Goal: Communication & Community: Answer question/provide support

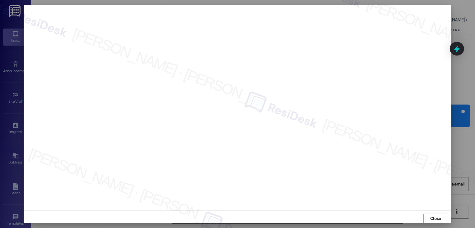
scroll to position [0, 0]
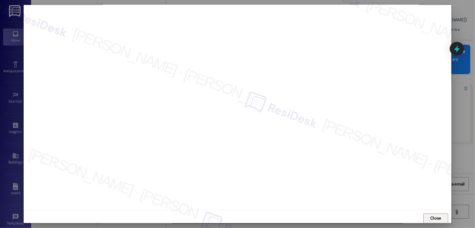
click at [436, 217] on button "Close" at bounding box center [435, 219] width 25 height 10
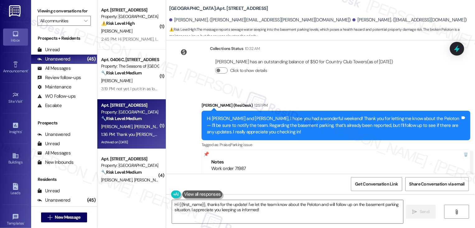
scroll to position [2933, 0]
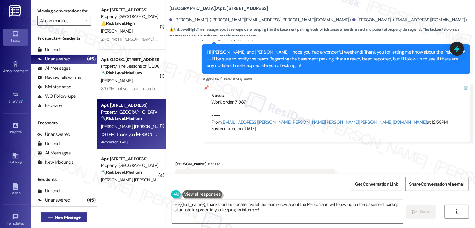
click at [79, 216] on span "New Message" at bounding box center [67, 217] width 25 height 7
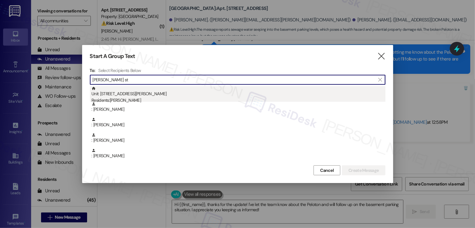
type input "[PERSON_NAME] st"
click at [131, 97] on div "Unit: 0406C - [STREET_ADDRESS][PERSON_NAME] Residents: [PERSON_NAME]" at bounding box center [238, 95] width 294 height 18
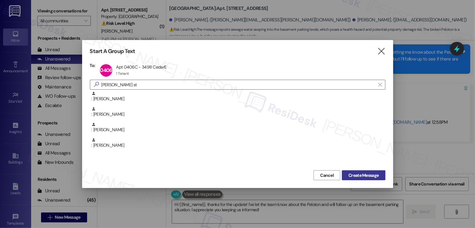
click at [365, 176] on span "Create Message" at bounding box center [363, 175] width 30 height 7
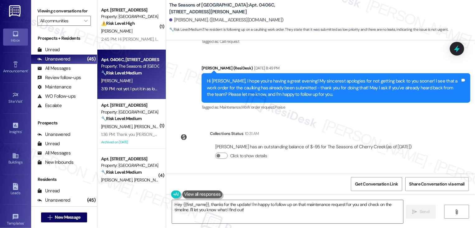
scroll to position [1064, 0]
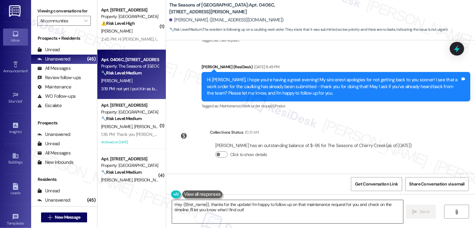
click at [240, 209] on textarea "Hey {{first_name}}, thanks for the update! I'm happy to follow up on that maint…" at bounding box center [287, 211] width 231 height 23
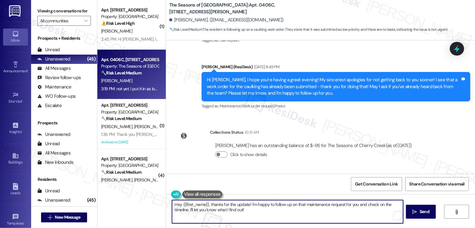
drag, startPoint x: 209, startPoint y: 204, endPoint x: 165, endPoint y: 204, distance: 43.8
click at [168, 204] on div "Hey {{first_name}}, thanks for the update! I'm happy to follow up on that maint…" at bounding box center [284, 212] width 232 height 24
click at [341, 212] on textarea "Thanks for the update! I'm happy to follow up on that maintenance request for y…" at bounding box center [287, 211] width 231 height 23
click at [176, 186] on div "[PERSON_NAME] 3:19 PM" at bounding box center [231, 190] width 113 height 9
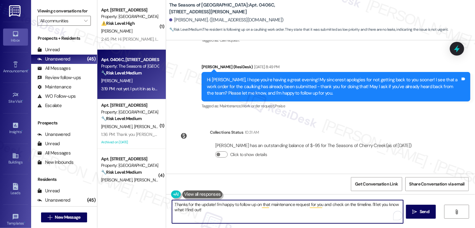
copy div "[PERSON_NAME]"
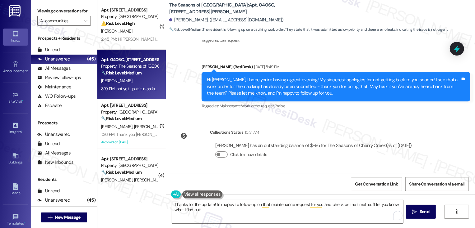
scroll to position [1095, 0]
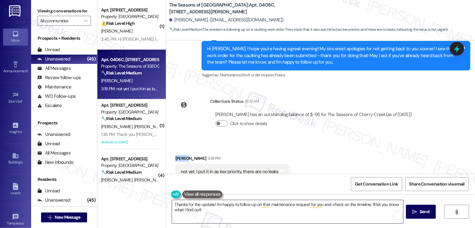
click at [209, 205] on textarea "Thanks for the update! I'm happy to follow up on that maintenance request for y…" at bounding box center [287, 211] width 231 height 23
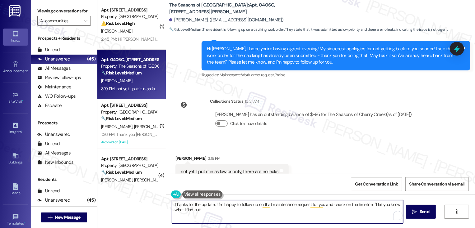
paste textarea "[PERSON_NAME]"
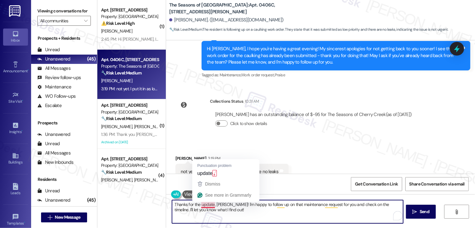
click at [214, 211] on textarea "Thanks for the update, [PERSON_NAME]! I'm happy to follow up on that maintenanc…" at bounding box center [287, 211] width 231 height 23
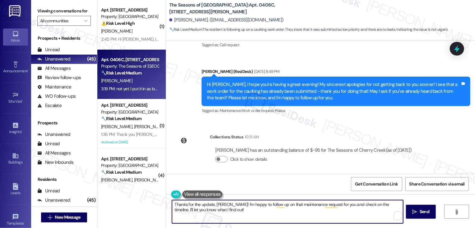
scroll to position [1052, 0]
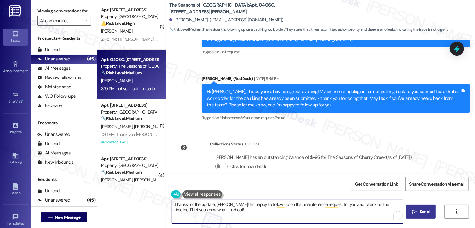
type textarea "Thanks for the update, [PERSON_NAME]! I'm happy to follow up on that maintenanc…"
click at [417, 212] on span " Send" at bounding box center [421, 212] width 20 height 7
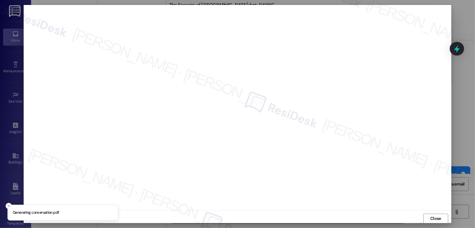
scroll to position [0, 0]
click at [430, 218] on span "Close" at bounding box center [435, 218] width 11 height 7
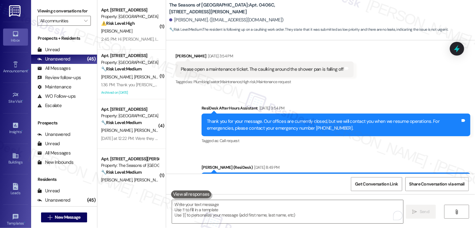
scroll to position [918, 0]
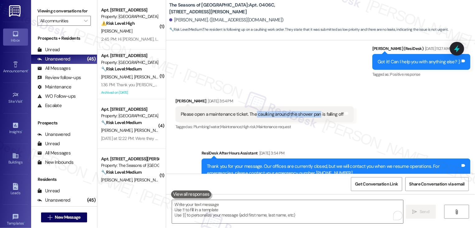
drag, startPoint x: 250, startPoint y: 95, endPoint x: 313, endPoint y: 97, distance: 62.8
click at [313, 111] on div "Please open a maintenance ticket. The caulking around the shower pan is falling…" at bounding box center [262, 114] width 163 height 7
copy div "caulking around the shower pan"
click at [383, 101] on div "Received via SMS [PERSON_NAME] [DATE] 3:54 PM Please open a maintenance ticket.…" at bounding box center [320, 110] width 309 height 53
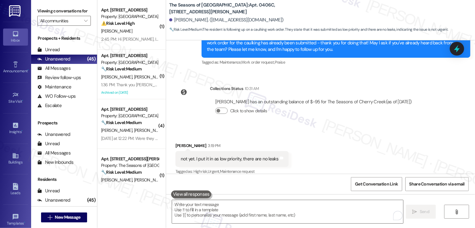
scroll to position [1145, 0]
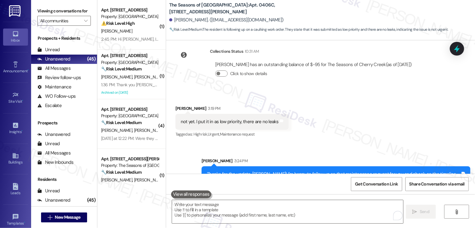
click at [381, 95] on div "Received via SMS [PERSON_NAME] 3:19 PM not yet. I put it in as low priority, th…" at bounding box center [320, 117] width 309 height 53
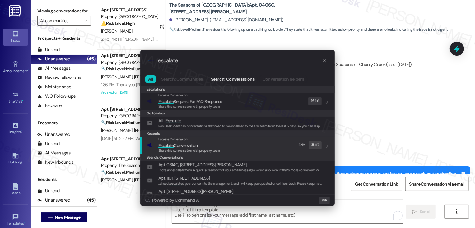
type input "escalate"
click at [210, 139] on div "Escalate Conversation" at bounding box center [189, 139] width 62 height 5
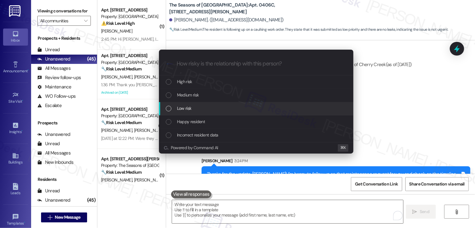
click at [186, 107] on span "Low risk" at bounding box center [184, 108] width 14 height 7
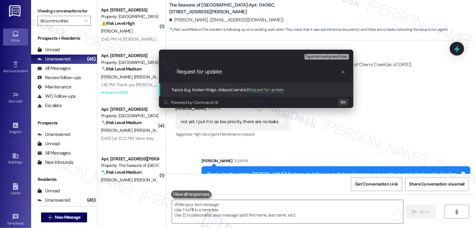
paste input "caulking around the shower pan"
type input "Request for update: caulking around the shower pan work order"
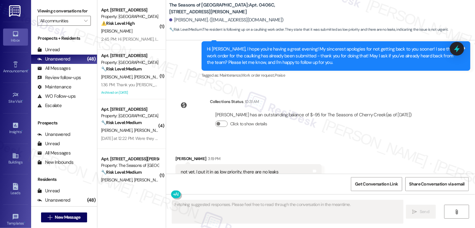
scroll to position [1154, 0]
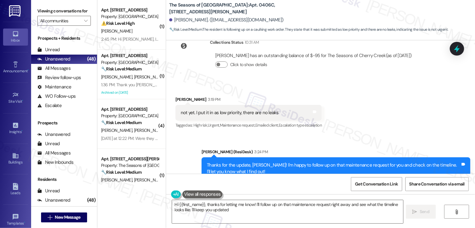
type textarea "Hi {{first_name}}, thanks for letting me know! I'll follow up on that maintenan…"
click at [60, 71] on div "All Messages (undefined)" at bounding box center [64, 68] width 66 height 9
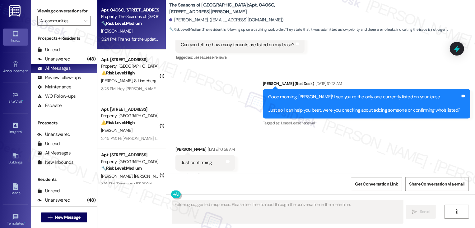
click at [117, 34] on div "[PERSON_NAME]" at bounding box center [129, 31] width 59 height 8
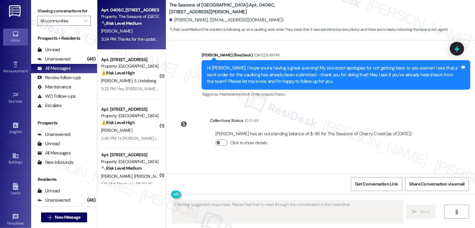
scroll to position [1095, 0]
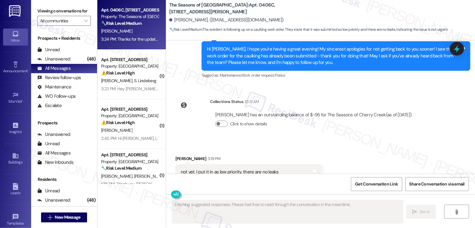
click at [117, 34] on div "[PERSON_NAME]" at bounding box center [129, 31] width 59 height 8
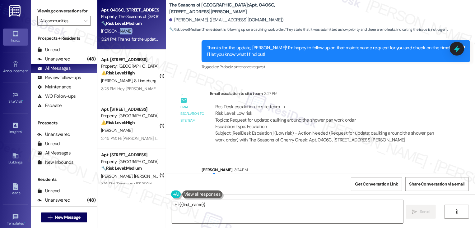
scroll to position [1280, 0]
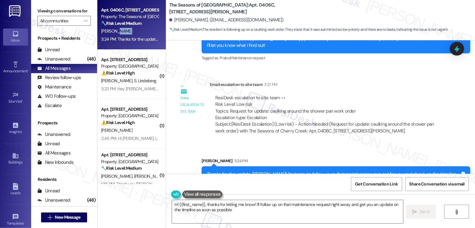
type textarea "Hi {{first_name}}, thanks for letting me know! I'll follow up on that maintenan…"
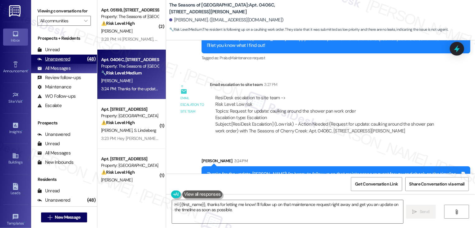
click at [85, 64] on div "(48)" at bounding box center [90, 59] width 11 height 10
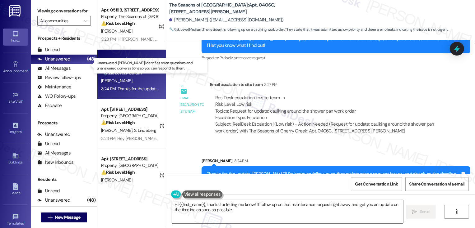
click at [85, 64] on div "(48)" at bounding box center [90, 59] width 11 height 10
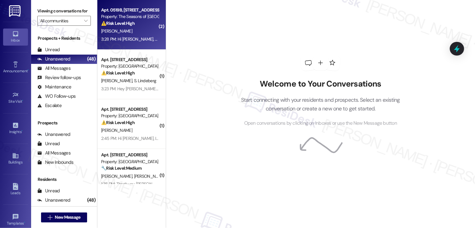
click at [126, 41] on div "3:28 PM: Hi [PERSON_NAME], So they did come when I was out of town and they con…" at bounding box center [407, 39] width 613 height 6
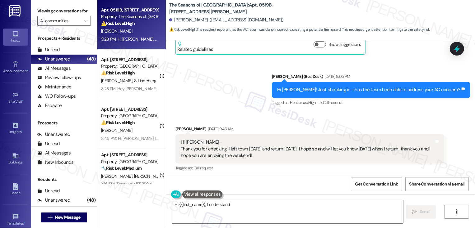
scroll to position [375, 0]
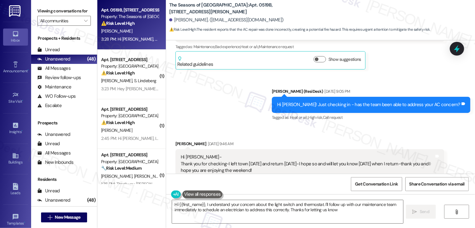
type textarea "Hi {{first_name}}, I understand your concern about the light switch and thermos…"
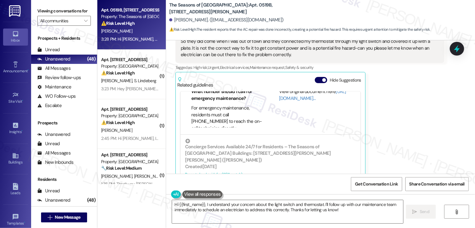
scroll to position [605, 0]
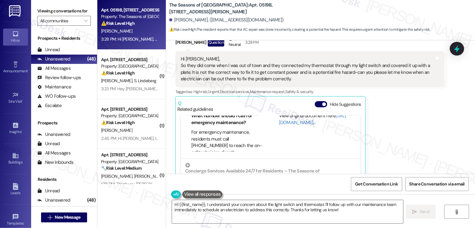
click at [398, 138] on div "[PERSON_NAME] Question Neutral 3:28 PM Hi [PERSON_NAME], So they did come when …" at bounding box center [309, 121] width 269 height 170
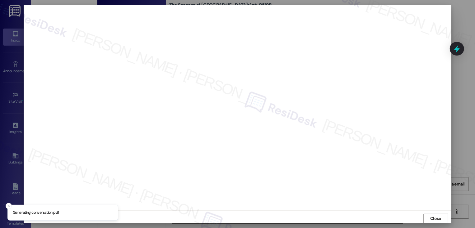
scroll to position [0, 0]
click at [430, 222] on span "Close" at bounding box center [435, 218] width 11 height 7
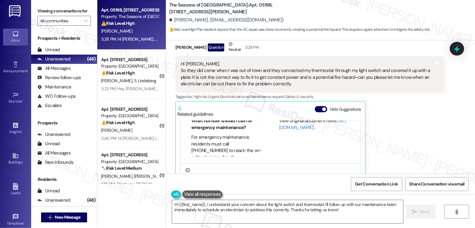
scroll to position [599, 0]
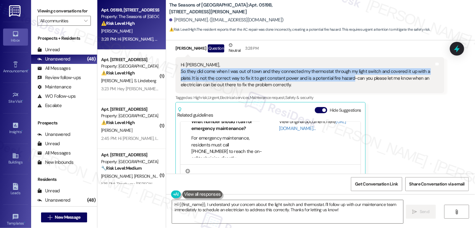
drag, startPoint x: 177, startPoint y: 71, endPoint x: 347, endPoint y: 79, distance: 170.2
click at [347, 79] on div "Hi [PERSON_NAME], So they did come when I was out of town and they connected my…" at bounding box center [307, 75] width 253 height 27
copy div "So they did come when I was out of town and they connected my thermostat throug…"
click at [417, 138] on div "[PERSON_NAME] Question Neutral 3:28 PM Hi [PERSON_NAME], So they did come when …" at bounding box center [309, 127] width 269 height 170
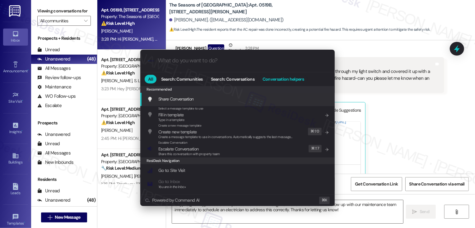
click at [291, 79] on span "Conversation helpers" at bounding box center [282, 79] width 41 height 4
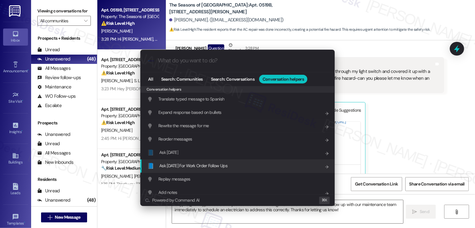
click at [195, 166] on span "Ask [DATE] For Work Order Follow Ups" at bounding box center [193, 166] width 68 height 6
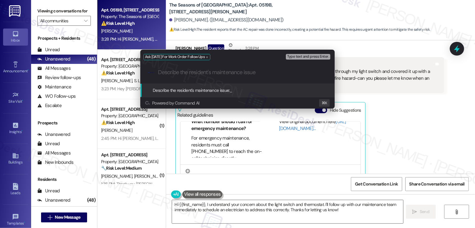
paste input "So they did come when I was out of town and they connected my thermostat throug…"
type input "So they did come when I was out of town and they connected my thermostat throug…"
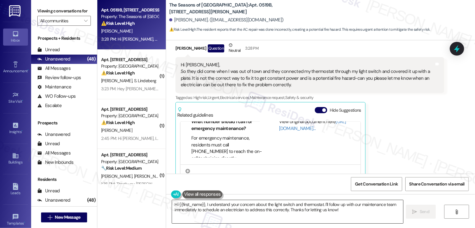
click at [208, 204] on textarea "Hi {{first_name}}, I understand your concern about the light switch and thermos…" at bounding box center [287, 211] width 231 height 23
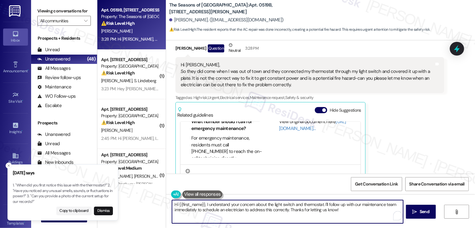
click at [202, 206] on textarea "Hi {{first_name}}, I understand your concern about the light switch and thermos…" at bounding box center [287, 211] width 231 height 23
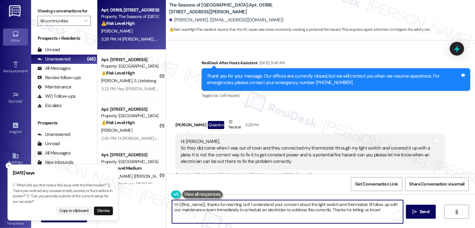
scroll to position [522, 0]
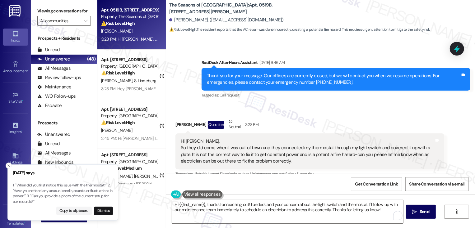
drag, startPoint x: 178, startPoint y: 147, endPoint x: 244, endPoint y: 156, distance: 66.5
click at [244, 157] on div "Hi [PERSON_NAME], So they did come when I was out of town and they connected my…" at bounding box center [307, 151] width 253 height 27
click at [232, 156] on div "Hi [PERSON_NAME], So they did come when I was out of town and they connected my…" at bounding box center [307, 151] width 253 height 27
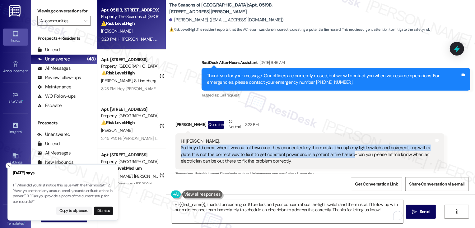
drag, startPoint x: 174, startPoint y: 146, endPoint x: 347, endPoint y: 154, distance: 173.3
click at [347, 154] on div "Hi [PERSON_NAME], So they did come when I was out of town and they connected my…" at bounding box center [309, 152] width 269 height 36
copy div "So they did come when I was out of town and they connected my thermostat throug…"
click at [261, 106] on div "Received via SMS [PERSON_NAME] Question Neutral 3:28 PM Hi [PERSON_NAME], So th…" at bounding box center [320, 198] width 309 height 189
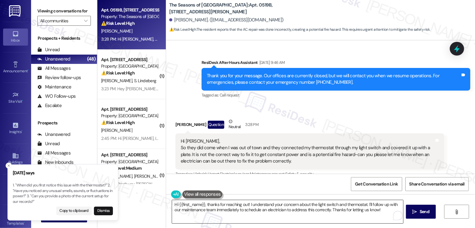
click at [218, 211] on textarea "Hi {{first_name}}, thanks for reaching out! I understand your concern about the…" at bounding box center [287, 211] width 231 height 23
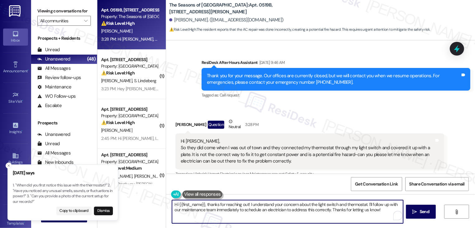
click at [218, 211] on textarea "Hi {{first_name}}, thanks for reaching out! I understand your concern about the…" at bounding box center [287, 211] width 231 height 23
click at [222, 211] on textarea "Hi {{first_name}}, thanks for reaching out! I understand your concern about the…" at bounding box center [287, 211] width 231 height 23
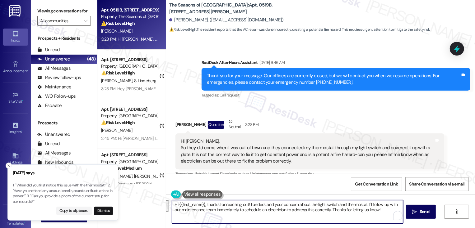
click at [222, 211] on textarea "Hi {{first_name}}, thanks for reaching out! I understand your concern about the…" at bounding box center [287, 211] width 231 height 23
click at [215, 213] on textarea "Hi {{first_name}}, thanks for reaching out! I understand your concern about the…" at bounding box center [287, 211] width 231 height 23
drag, startPoint x: 212, startPoint y: 211, endPoint x: 226, endPoint y: 218, distance: 15.2
click at [226, 218] on textarea "Hi {{first_name}}, thanks for reaching out! I understand your concern about the…" at bounding box center [287, 211] width 231 height 23
type textarea "Hi {{first_name}}, thanks for reaching out! I understand your concern about the…"
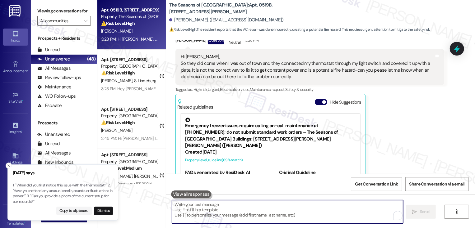
scroll to position [567, 0]
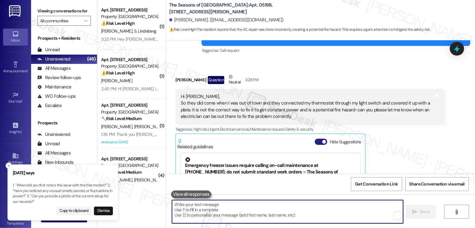
click at [316, 140] on button "Hide Suggestions" at bounding box center [321, 142] width 12 height 6
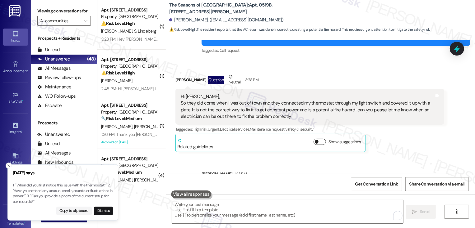
scroll to position [600, 0]
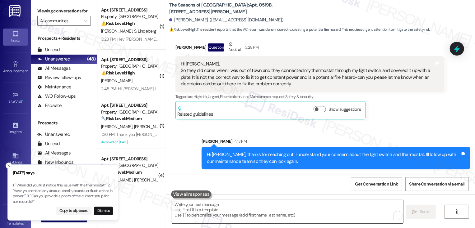
click at [289, 205] on textarea "To enrich screen reader interactions, please activate Accessibility in Grammarl…" at bounding box center [287, 211] width 231 height 23
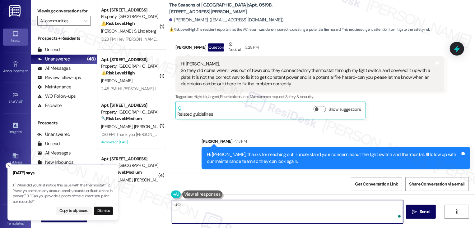
type textarea "d"
type textarea "Do we have your permission to enter your home?"
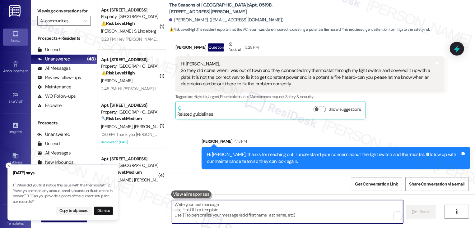
scroll to position [549, 0]
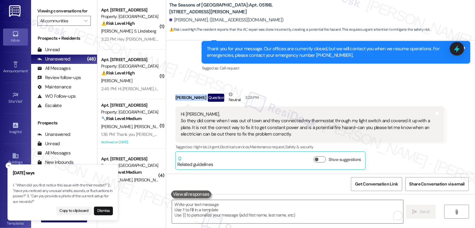
drag, startPoint x: 172, startPoint y: 99, endPoint x: 191, endPoint y: 99, distance: 18.7
click at [190, 99] on div "[PERSON_NAME] Question Neutral 3:28 PM" at bounding box center [309, 98] width 269 height 15
copy div "[PERSON_NAME]"
click at [244, 5] on b "The Seasons of Cherry Creek: Apt. 0519B, [STREET_ADDRESS][PERSON_NAME]" at bounding box center [231, 8] width 124 height 13
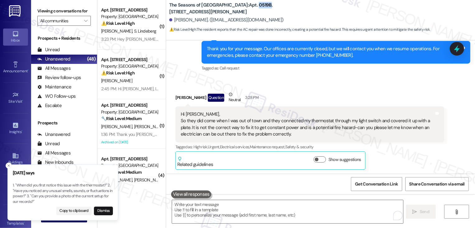
copy b "0519B"
click at [301, 107] on div "Hi [PERSON_NAME], So they did come when I was out of town and they connected my…" at bounding box center [309, 125] width 269 height 36
click at [99, 211] on button "Dismiss" at bounding box center [103, 211] width 19 height 9
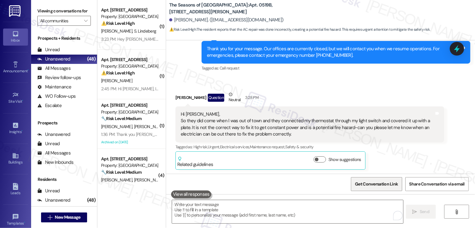
click at [370, 186] on span "Get Conversation Link" at bounding box center [376, 184] width 43 height 7
click at [354, 74] on div "Sent via SMS ResiDesk After Hours Assistant [DATE] 9:46 AM Thank you for your m…" at bounding box center [336, 53] width 278 height 50
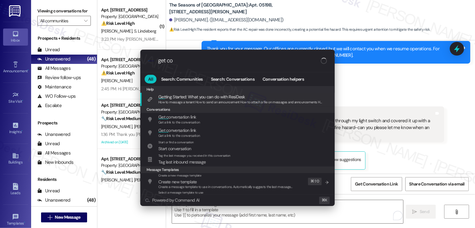
type input "get con"
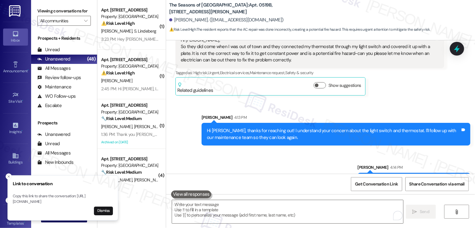
scroll to position [643, 0]
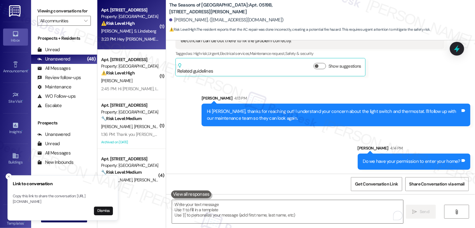
click at [116, 41] on div "3:23 PM: Hey [PERSON_NAME]! Do you know if all the elevators are out? I've been…" at bounding box center [331, 39] width 460 height 6
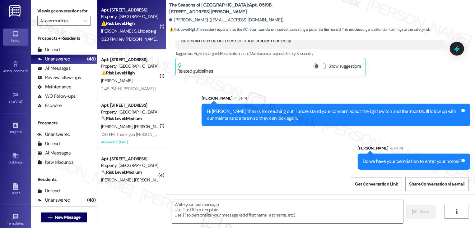
click at [116, 41] on div "3:23 PM: Hey [PERSON_NAME]! Do you know if all the elevators are out? I've been…" at bounding box center [331, 39] width 460 height 6
type textarea "Fetching suggested responses. Please feel free to read through the conversation…"
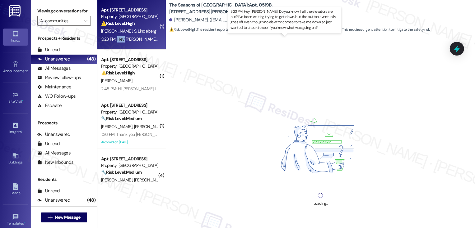
click at [116, 41] on div "3:23 PM: Hey [PERSON_NAME]! Do you know if all the elevators are out? I've been…" at bounding box center [331, 39] width 460 height 6
click at [127, 39] on div "3:23 PM: Hey [PERSON_NAME]! Do you know if all the elevators are out? I've been…" at bounding box center [331, 39] width 460 height 6
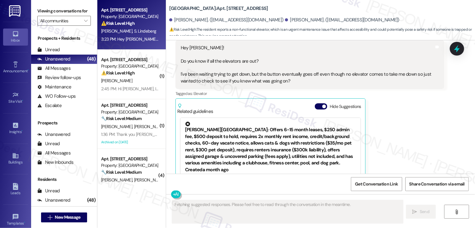
scroll to position [247, 0]
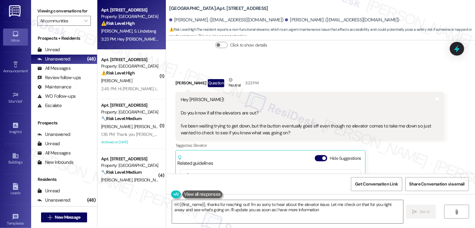
type textarea "Hi {{first_name}}, thanks for reaching out! I'm so sorry to hear about the elev…"
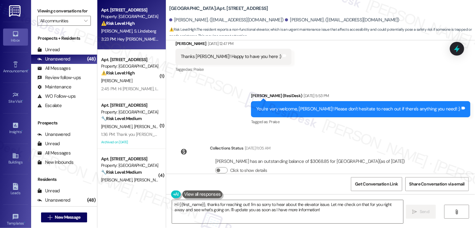
scroll to position [315, 0]
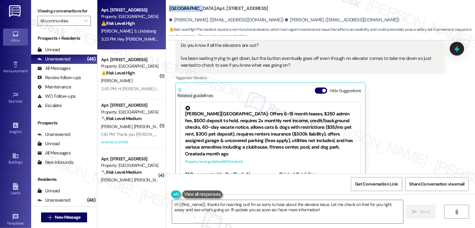
drag, startPoint x: 166, startPoint y: 8, endPoint x: 194, endPoint y: 10, distance: 28.1
click at [194, 11] on b "[GEOGRAPHIC_DATA]: Apt. [STREET_ADDRESS]" at bounding box center [218, 8] width 99 height 7
copy b "[GEOGRAPHIC_DATA]"
click at [393, 95] on div "[PERSON_NAME] Question Neutral 3:23 PM Hey [PERSON_NAME]! Do you know if all th…" at bounding box center [309, 100] width 269 height 183
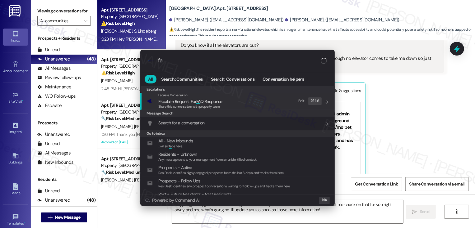
type input "faq"
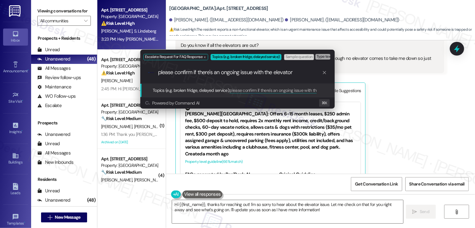
type input "please confirm if there's an ongoing issue with the elevators"
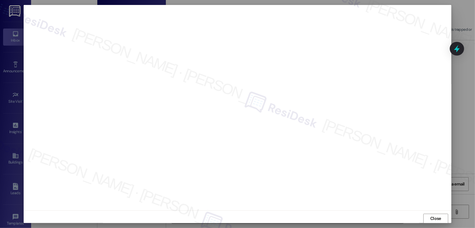
scroll to position [0, 0]
click at [428, 214] on button "Close" at bounding box center [435, 219] width 25 height 10
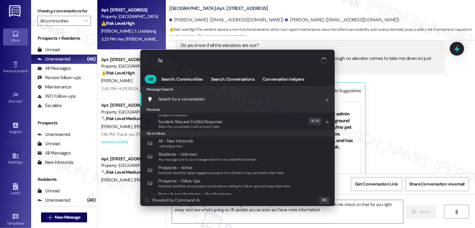
type input "faq"
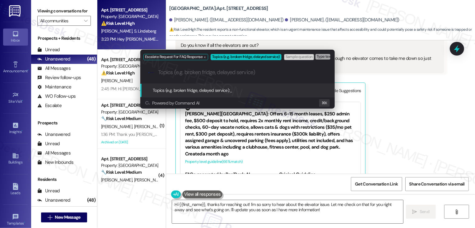
paste input "please confirm if there's an ongoing issue with the elevators"
click at [220, 73] on input "please confirm if there's an ongoing issue with the elevators" at bounding box center [240, 72] width 164 height 7
click at [257, 71] on input "please confirm if there's any ongoing issue with the elevators" at bounding box center [240, 72] width 164 height 7
type input "please confirm if there's any ongoing issue/maintenance with the elevators"
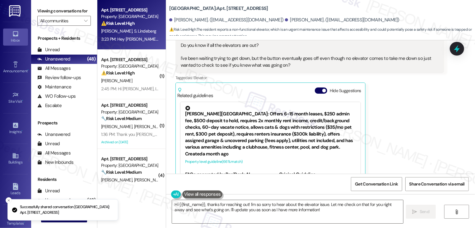
scroll to position [338, 0]
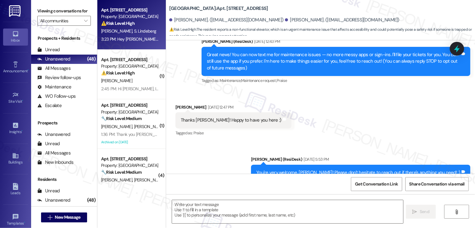
type textarea "Fetching suggested responses. Please feel free to read through the conversation…"
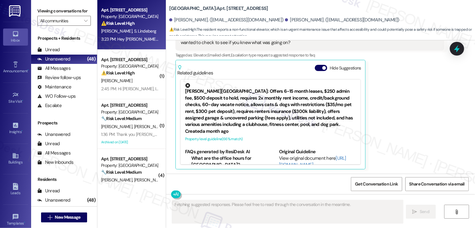
click at [131, 54] on div "Apt. [STREET_ADDRESS] Property: [GEOGRAPHIC_DATA] ⚠️ Risk Level: High The resid…" at bounding box center [131, 75] width 68 height 50
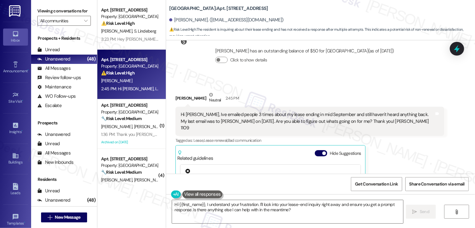
scroll to position [128, 0]
drag, startPoint x: 164, startPoint y: 8, endPoint x: 214, endPoint y: 8, distance: 50.0
click at [214, 8] on div "[GEOGRAPHIC_DATA]: Apt. [STREET_ADDRESS] [PERSON_NAME]. ([EMAIL_ADDRESS][DOMAIN…" at bounding box center [320, 19] width 309 height 34
copy b "[GEOGRAPHIC_DATA]: Apt. 1109"
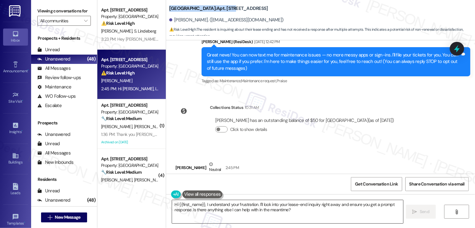
scroll to position [68, 0]
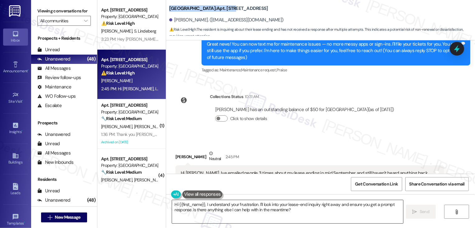
click at [205, 207] on textarea "Hi {{first_name}}, I understand your frustration. I'll look into your lease-end…" at bounding box center [287, 211] width 231 height 23
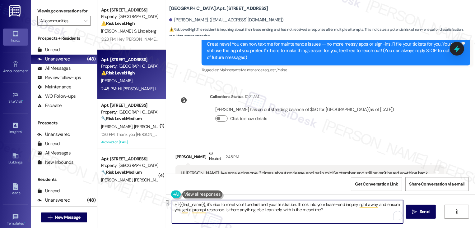
drag, startPoint x: 293, startPoint y: 206, endPoint x: 241, endPoint y: 206, distance: 52.8
click at [241, 206] on textarea "Hi {{first_name}}, it's nice to meet you! I understand your frustration. I'll l…" at bounding box center [287, 211] width 231 height 23
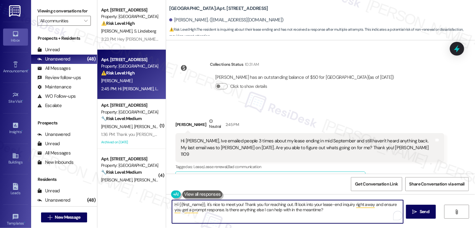
scroll to position [104, 0]
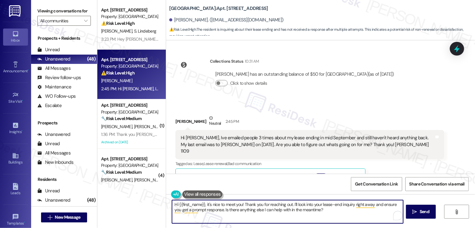
drag, startPoint x: 291, startPoint y: 204, endPoint x: 331, endPoint y: 222, distance: 44.4
click at [331, 222] on textarea "Hi {{first_name}}, it's nice to meet you! Thank you for reaching out. I'll look…" at bounding box center [287, 211] width 231 height 23
drag, startPoint x: 291, startPoint y: 203, endPoint x: 335, endPoint y: 222, distance: 48.3
click at [335, 222] on textarea "Hi {{first_name}}, it's nice to meet you! Thank you for reaching out. I'll look…" at bounding box center [287, 211] width 231 height 23
type textarea "Hi {{first_name}}, it's nice to meet you! Thank you for reaching out. Could you…"
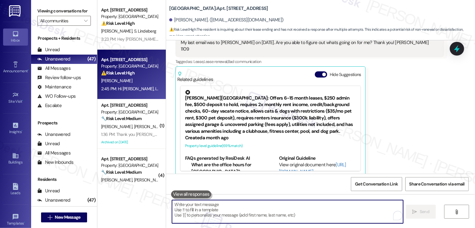
scroll to position [36, 0]
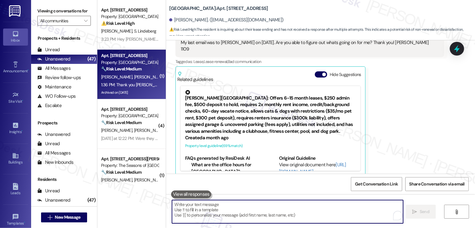
click at [134, 78] on span "[PERSON_NAME]" at bounding box center [149, 77] width 31 height 6
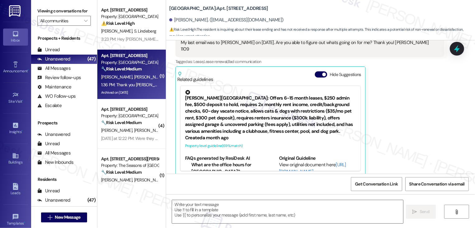
type textarea "Fetching suggested responses. Please feel free to read through the conversation…"
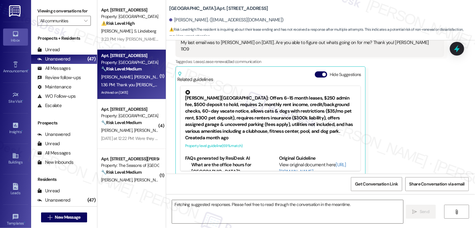
click at [134, 78] on span "[PERSON_NAME]" at bounding box center [149, 77] width 31 height 6
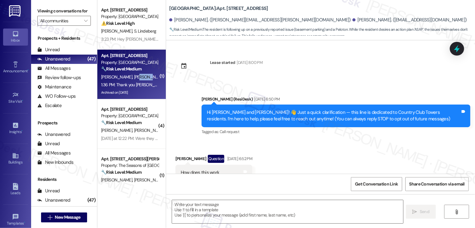
scroll to position [2851, 0]
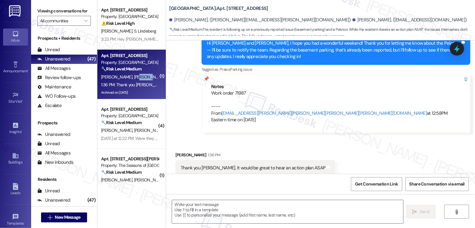
click at [134, 78] on span "[PERSON_NAME]" at bounding box center [149, 77] width 31 height 6
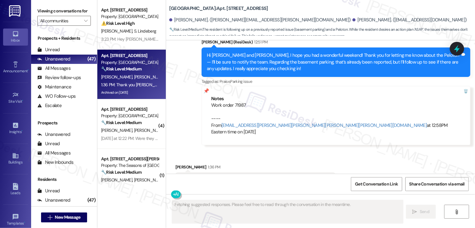
scroll to position [2851, 0]
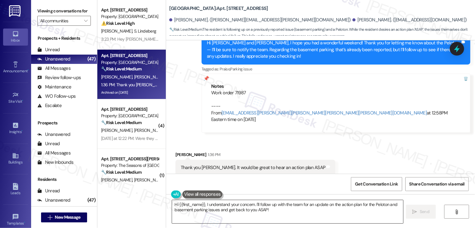
click at [220, 208] on textarea "Hi {{first_name}}, I understand your concern. I'll follow up with the team for …" at bounding box center [287, 211] width 231 height 23
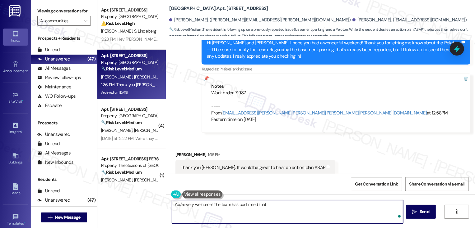
paste textarea "The peloton is waiting on the necessary parts which come directly from the pelo…"
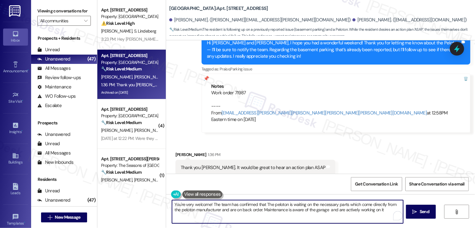
click at [265, 205] on textarea "You're very welcome! The team has confirmed that The peloton is waiting on the …" at bounding box center [287, 211] width 231 height 23
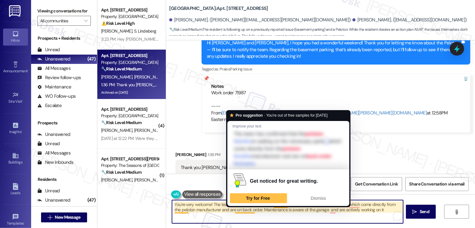
click at [274, 216] on textarea "You're very welcome! The team has confirmed that the peloton is waiting on the …" at bounding box center [287, 211] width 231 height 23
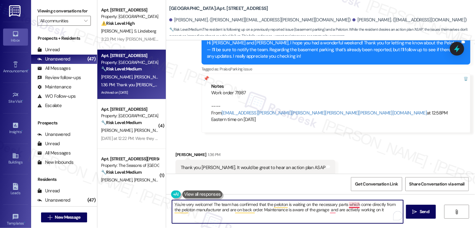
click at [349, 205] on textarea "You're very welcome! The team has confirmed that the peloton is waiting on the …" at bounding box center [287, 211] width 231 height 23
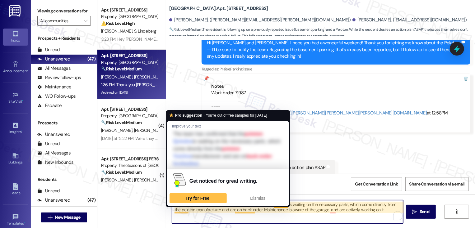
click at [247, 211] on textarea "You're very welcome! The team has confirmed that the peloton is waiting on the …" at bounding box center [287, 211] width 231 height 23
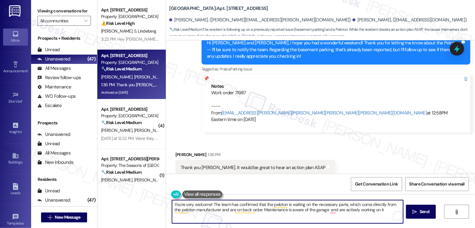
click at [269, 212] on textarea "You're very welcome! The team has confirmed that the peloton is waiting on the …" at bounding box center [287, 211] width 231 height 23
click at [254, 210] on textarea "You're very welcome! The team has confirmed that the peloton is waiting on the …" at bounding box center [287, 211] width 231 height 23
type textarea "You're very welcome! The team has confirmed that the peloton is waiting on the …"
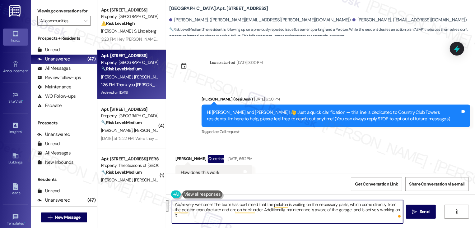
scroll to position [2851, 0]
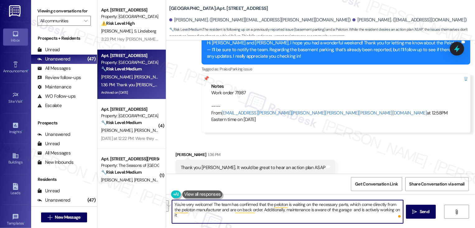
paste textarea "’re very welcome! The team let me know that the Peloton is waiting on parts dir…"
click at [221, 212] on textarea "You’re very welcome! The team let me know that the Peloton is waiting on parts …" at bounding box center [287, 211] width 231 height 23
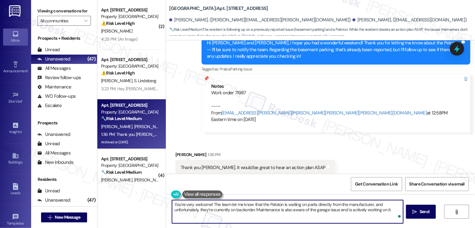
click at [224, 202] on textarea "You’re very welcome! The team let me know that the Peloton is waiting on parts …" at bounding box center [287, 211] width 231 height 23
paste textarea "so welcome! The team shared that the Peloton is just waiting on some parts from…"
click at [185, 206] on textarea "You’re so welcome! The team shared that the Peloton is just waiting on some par…" at bounding box center [287, 211] width 231 height 23
click at [260, 203] on textarea "You’re very welcome! The team shared that the Peloton is just waiting on some p…" at bounding box center [287, 211] width 231 height 23
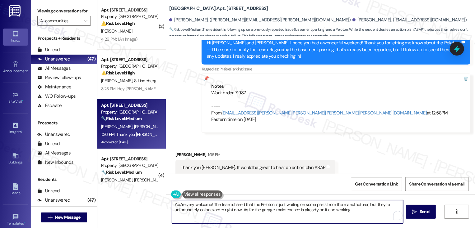
click at [351, 211] on textarea "You’re very welcome! The team shared that the Peloton is just waiting on some p…" at bounding box center [287, 211] width 231 height 23
click at [271, 211] on textarea "You’re very welcome! The team shared that the Peloton is just waiting on some p…" at bounding box center [287, 211] width 231 height 23
click at [343, 211] on textarea "You’re very welcome! The team shared that the Peloton is just waiting on some p…" at bounding box center [287, 211] width 231 height 23
click at [345, 210] on textarea "You’re very welcome! The team shared that the Peloton is just waiting on some p…" at bounding box center [287, 211] width 231 height 23
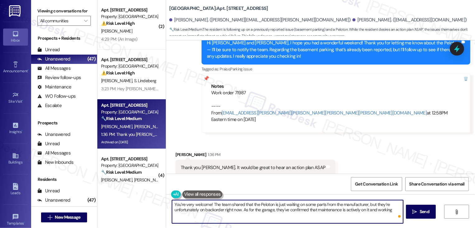
click at [358, 211] on textarea "You’re very welcome! The team shared that the Peloton is just waiting on some p…" at bounding box center [287, 211] width 231 height 23
click at [380, 210] on textarea "You’re very welcome! The team shared that the Peloton is just waiting on some p…" at bounding box center [287, 211] width 231 height 23
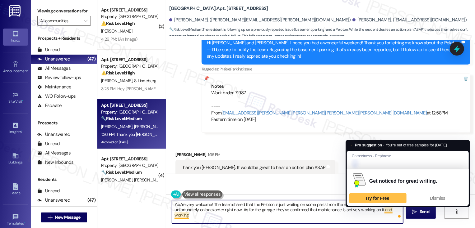
drag, startPoint x: 381, startPoint y: 210, endPoint x: 381, endPoint y: 218, distance: 7.8
click at [381, 218] on textarea "You’re very welcome! The team shared that the Peloton is just waiting on some p…" at bounding box center [287, 211] width 231 height 23
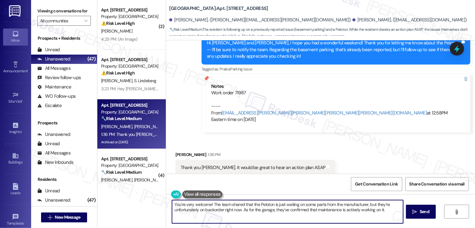
click at [266, 205] on textarea "You’re very welcome! The team shared that the Peloton is just waiting on some p…" at bounding box center [287, 211] width 231 height 23
click at [247, 211] on textarea "You’re very welcome! The team shared that the Peloton is just waiting on some p…" at bounding box center [287, 211] width 231 height 23
click at [271, 211] on textarea "You’re very welcome! The team shared that the Peloton is just waiting on some p…" at bounding box center [287, 211] width 231 height 23
click at [312, 214] on textarea "You’re very welcome! The team shared that the Peloton is just waiting on some p…" at bounding box center [287, 211] width 231 height 23
click at [360, 216] on textarea "You’re very welcome! The team shared that the Peloton is just waiting on some p…" at bounding box center [287, 211] width 231 height 23
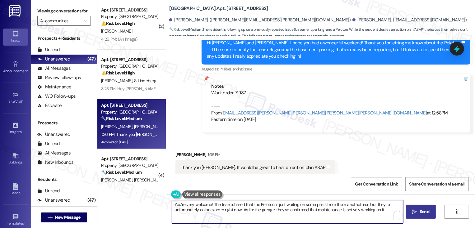
type textarea "You’re very welcome! The team shared that the Peloton is just waiting on some p…"
click at [419, 211] on span "Send" at bounding box center [424, 212] width 10 height 7
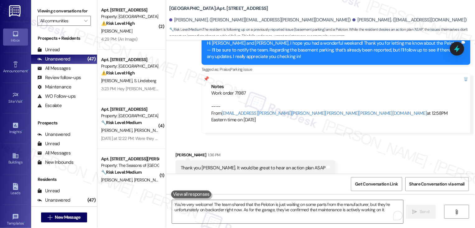
scroll to position [2901, 0]
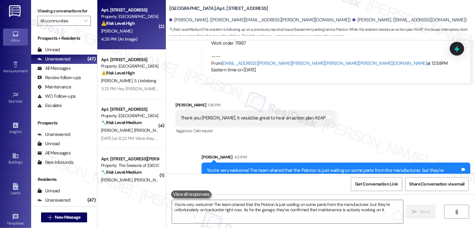
click at [121, 28] on div "[PERSON_NAME]" at bounding box center [129, 31] width 59 height 8
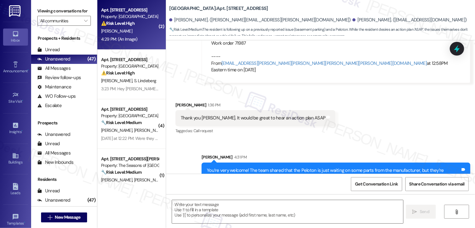
click at [121, 28] on div "[PERSON_NAME]" at bounding box center [129, 31] width 59 height 8
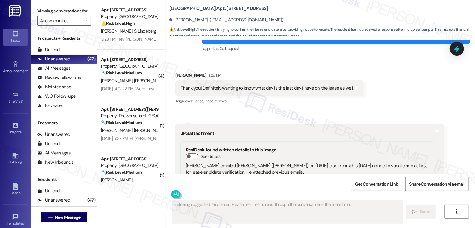
scroll to position [286, 0]
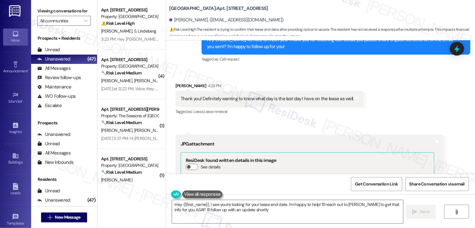
type textarea "Hey {{first_name}}, I see you're looking for your lease end date. I'm happy to …"
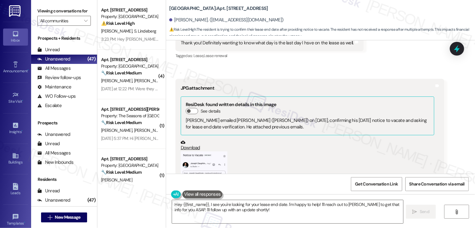
scroll to position [408, 0]
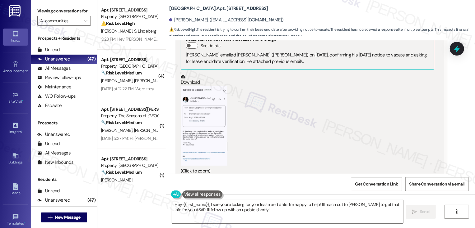
click at [212, 140] on button "Zoom image" at bounding box center [204, 126] width 47 height 80
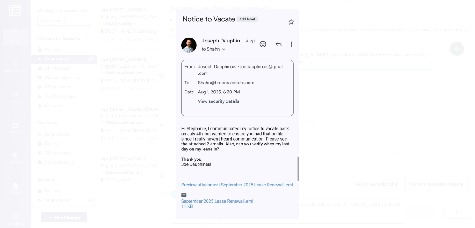
click at [363, 147] on button "Unzoom image" at bounding box center [237, 114] width 475 height 228
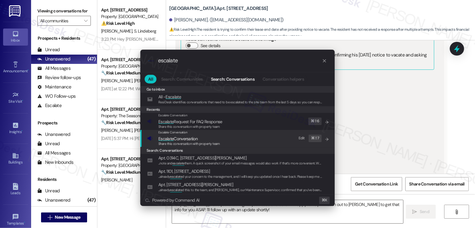
type input "escalate"
click at [189, 141] on span "Escalate Conversation" at bounding box center [177, 139] width 39 height 6
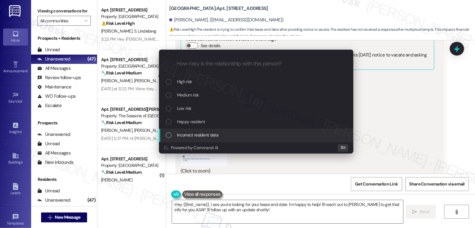
click at [405, 137] on div "Escalate Conversation How risky is the relationship with this person? Topics (e…" at bounding box center [237, 114] width 475 height 228
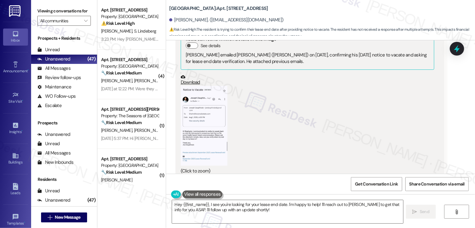
click at [197, 135] on button "Zoom image" at bounding box center [204, 126] width 47 height 80
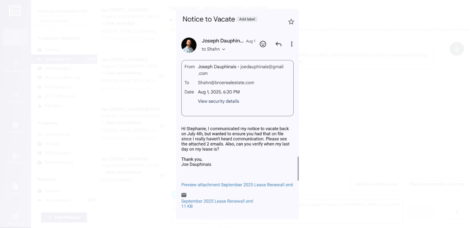
click at [307, 60] on button "Unzoom image" at bounding box center [237, 114] width 475 height 228
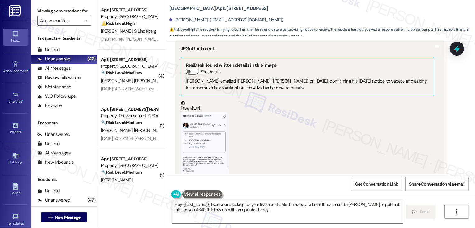
scroll to position [429, 0]
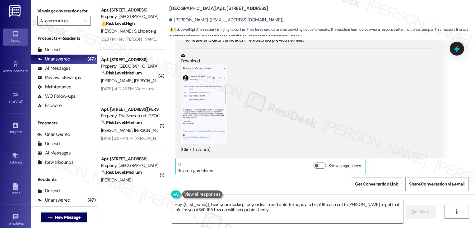
click at [209, 87] on button "Zoom image" at bounding box center [204, 105] width 47 height 80
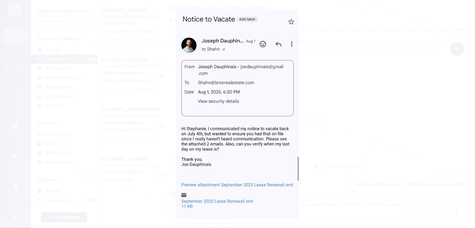
click at [337, 72] on button "Unzoom image" at bounding box center [237, 114] width 475 height 228
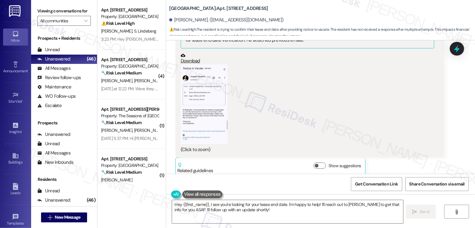
click at [211, 72] on button "Zoom image" at bounding box center [204, 105] width 47 height 80
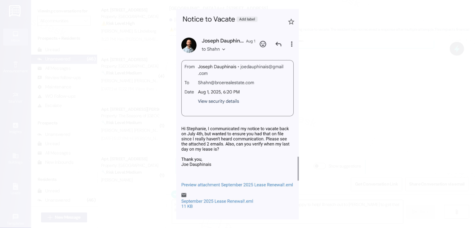
click at [363, 132] on button "Unzoom image" at bounding box center [237, 114] width 475 height 228
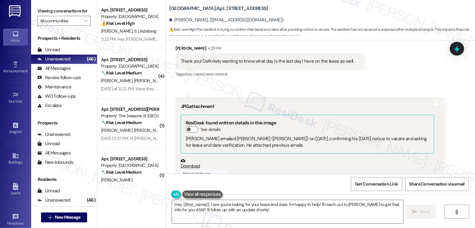
scroll to position [320, 0]
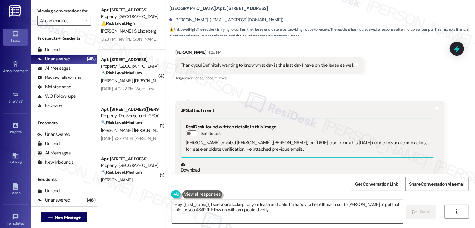
click at [243, 216] on textarea "Hey {{first_name}}, I see you're looking for your lease end date. I'm happy to …" at bounding box center [287, 211] width 231 height 23
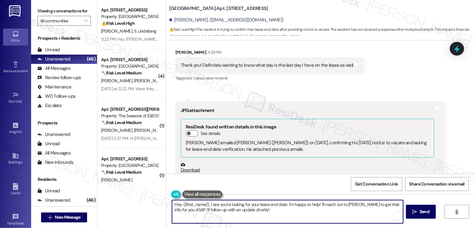
click at [283, 212] on textarea "Hey {{first_name}}, I see you're looking for your lease end date. I'm happy to …" at bounding box center [287, 211] width 231 height 23
drag, startPoint x: 317, startPoint y: 205, endPoint x: 171, endPoint y: 200, distance: 145.9
click at [172, 200] on div "Hey {{first_name}}, I see you're looking for your lease end date. I'm happy to …" at bounding box center [288, 212] width 232 height 24
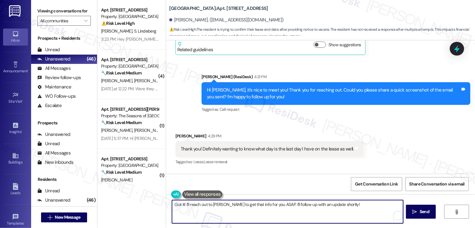
scroll to position [261, 0]
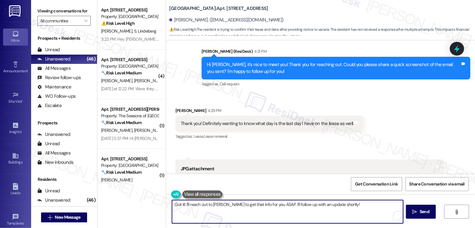
click at [221, 207] on textarea "Got it! I'll reach out to Stephanie to get that info for you ASAP. I'll follow …" at bounding box center [287, 211] width 231 height 23
drag, startPoint x: 267, startPoint y: 205, endPoint x: 348, endPoint y: 207, distance: 81.1
click at [348, 207] on textarea "Got it! I'll reach out to the team to get that info for you ASAP. I'll follow u…" at bounding box center [287, 211] width 231 height 23
click at [268, 205] on textarea "Got it! I'll reach out to the team to get that info for you. I'll let you know …" at bounding box center [287, 211] width 231 height 23
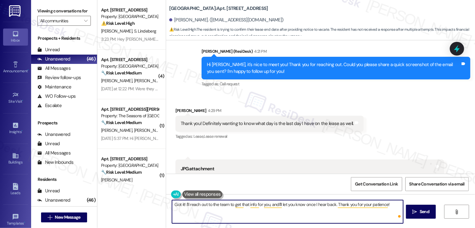
type textarea "Got it! I'll reach out to the team to get that info for you, and I'll let you k…"
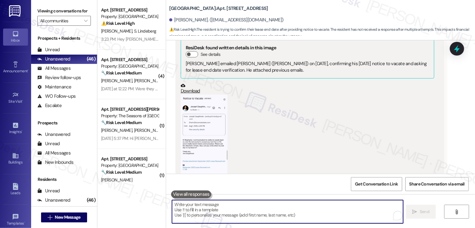
scroll to position [399, 0]
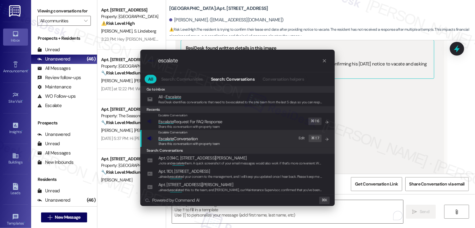
type input "escalate"
click at [193, 139] on span "Escalate Conversation" at bounding box center [177, 139] width 39 height 6
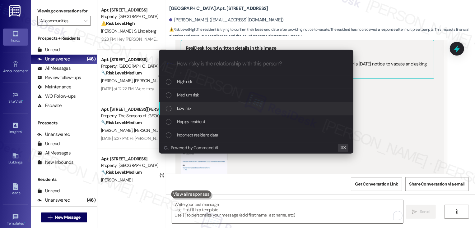
click at [194, 111] on div "Low risk" at bounding box center [257, 108] width 182 height 7
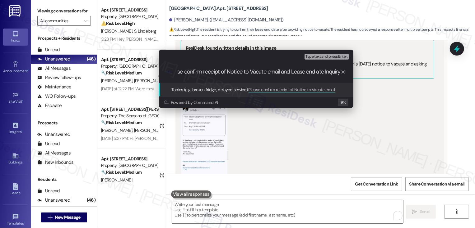
scroll to position [0, 11]
type input "Please confirm receipt of Notice to Vacate email and Lease End Date Inquiry"
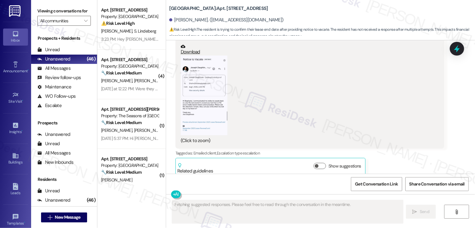
scroll to position [491, 0]
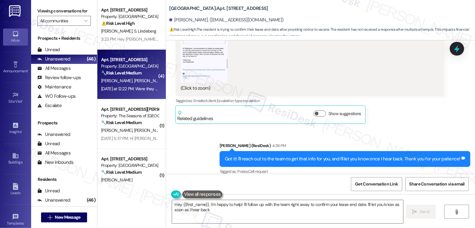
type textarea "Hey {{first_name}}, I'm happy to help! I'll follow up with the team right away …"
click at [125, 76] on strong "🔧 Risk Level: Medium" at bounding box center [121, 73] width 40 height 6
type textarea "Fetching suggested responses. Please feel free to read through the conversation…"
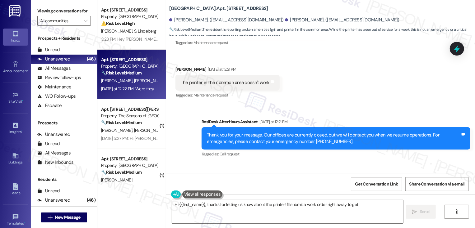
scroll to position [692, 0]
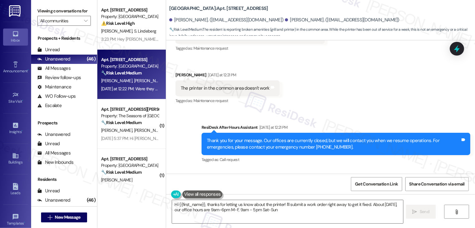
type textarea "Hi {{first_name}}, thanks for letting us know about the printer! I'll submit a …"
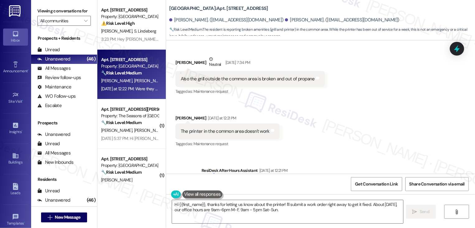
scroll to position [650, 0]
